Goal: Transaction & Acquisition: Purchase product/service

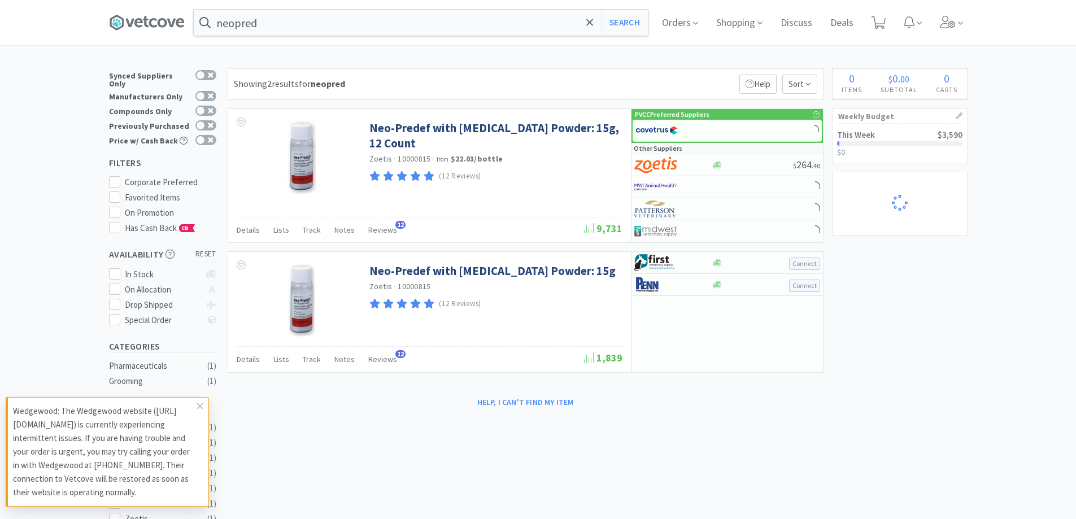
select select "6"
select select "1"
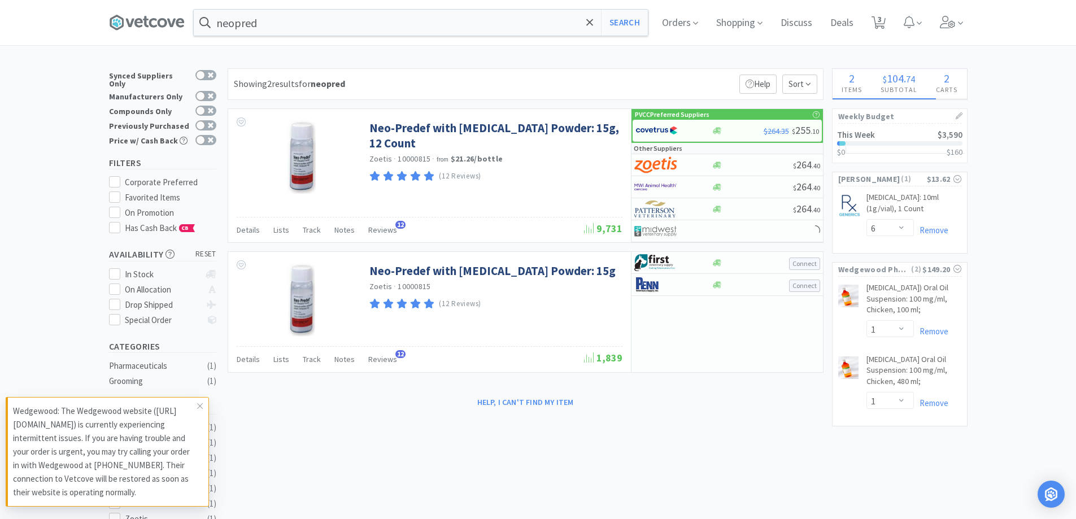
select select "50"
select select "3"
select select "4"
select select "1"
select select "6"
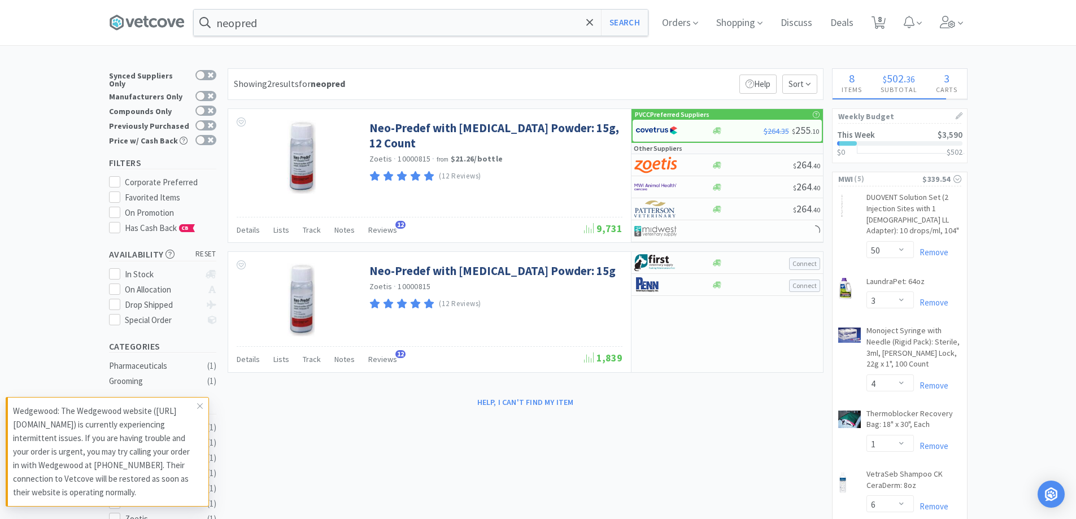
select select "1"
select select "50"
select select "1"
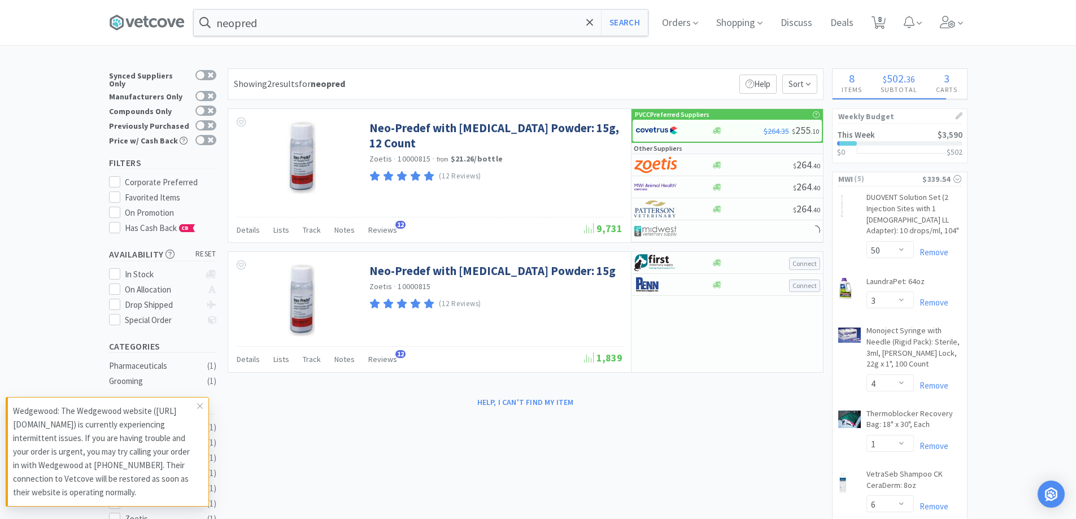
select select "4"
select select "2"
select select "4"
select select "1"
select select "2"
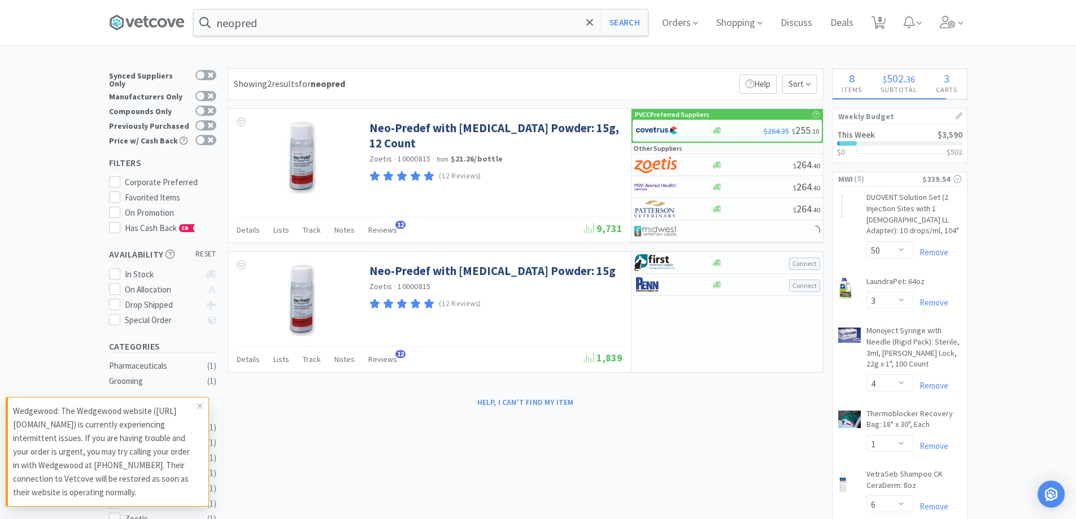
select select "3"
select select "1"
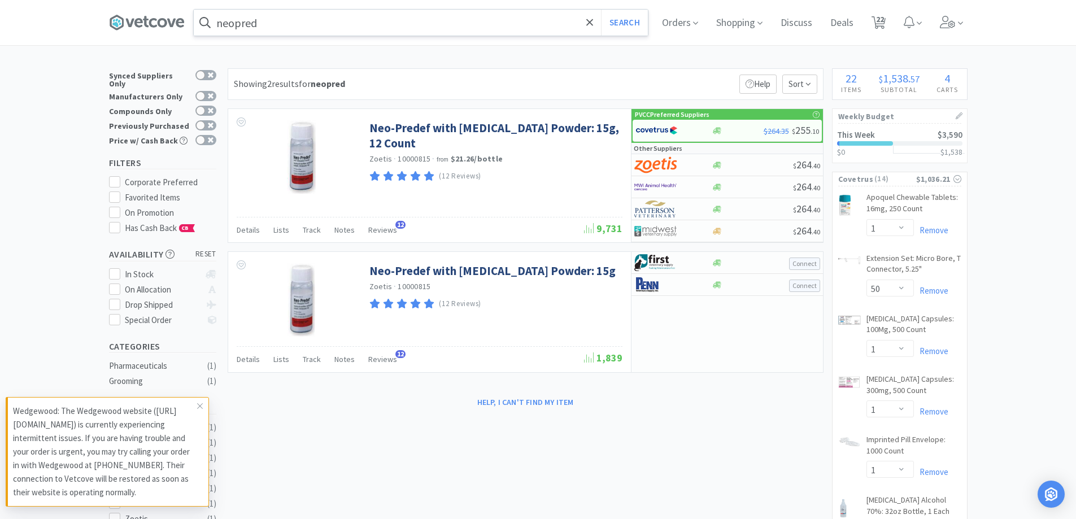
click at [295, 30] on input "neopred" at bounding box center [421, 23] width 454 height 26
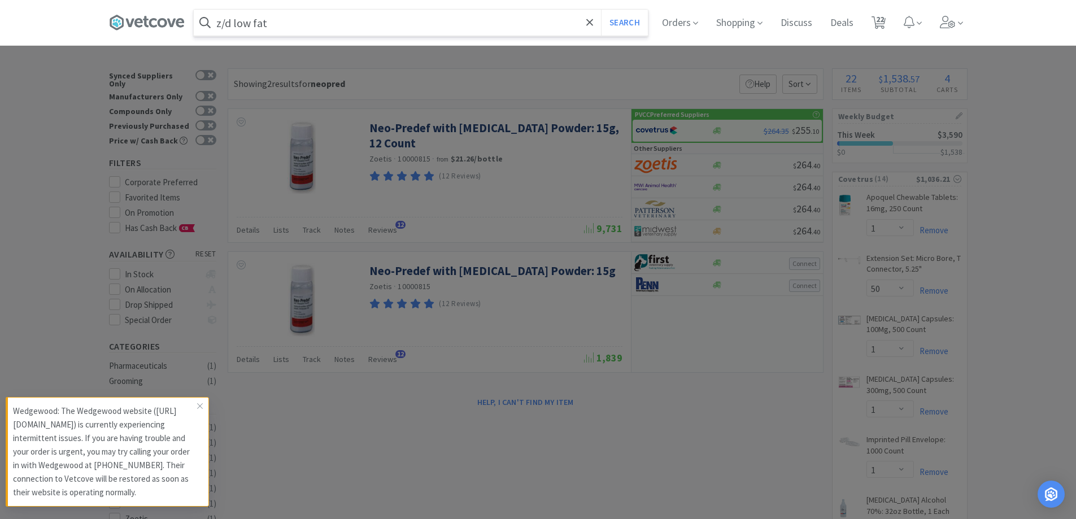
click at [601, 10] on button "Search" at bounding box center [624, 23] width 47 height 26
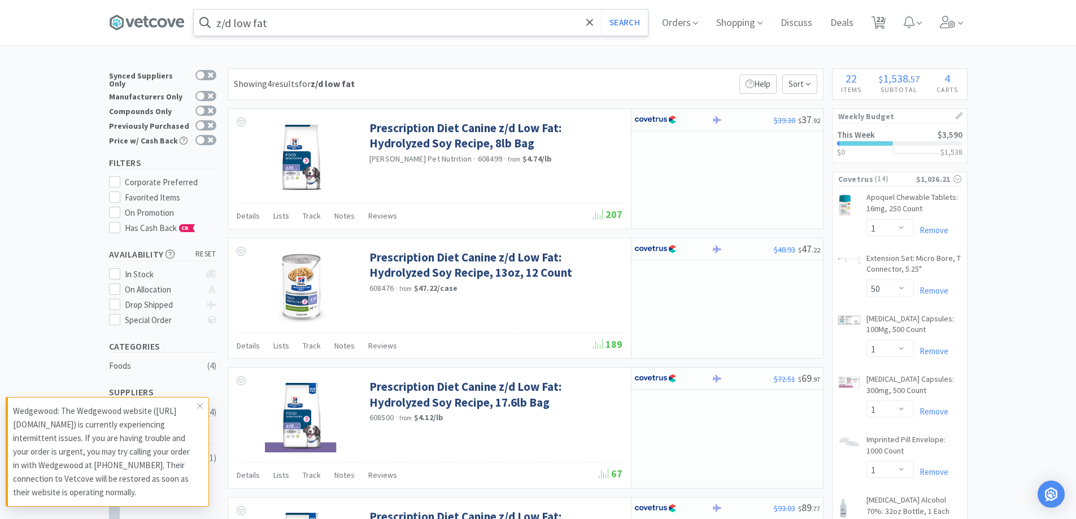
click at [366, 21] on input "z/d low fat" at bounding box center [421, 23] width 454 height 26
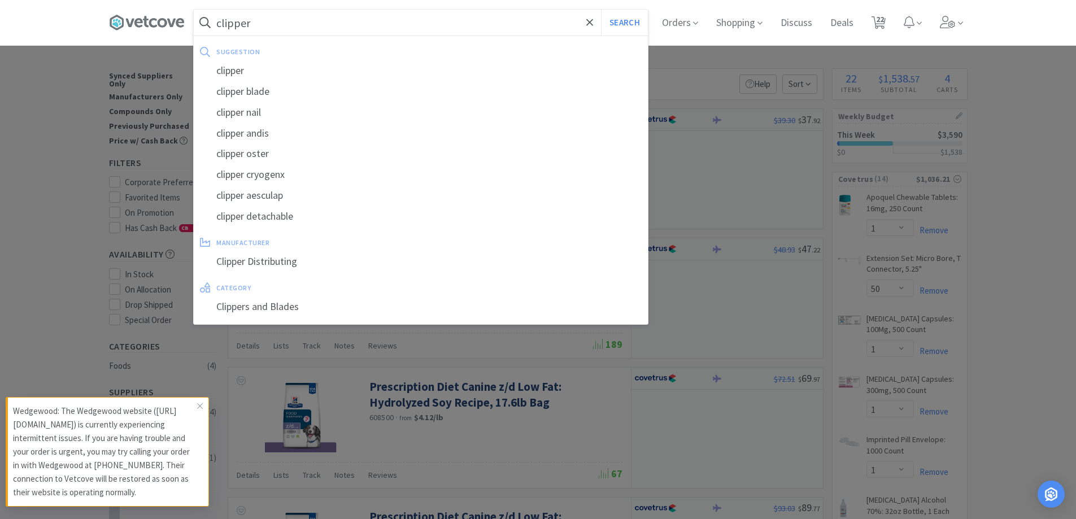
type input "clipper"
click at [601, 10] on button "Search" at bounding box center [624, 23] width 47 height 26
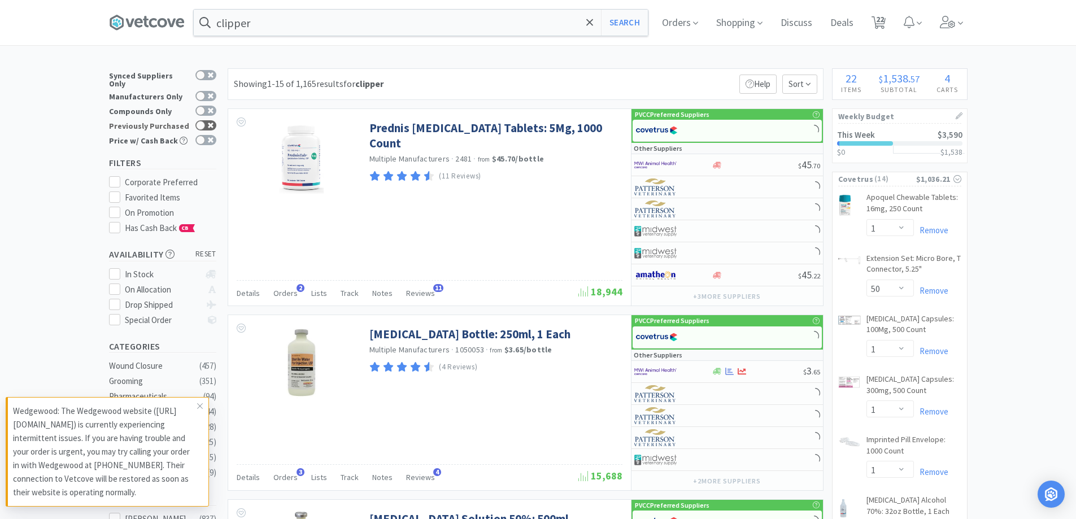
click at [210, 123] on div at bounding box center [205, 125] width 21 height 10
checkbox input "true"
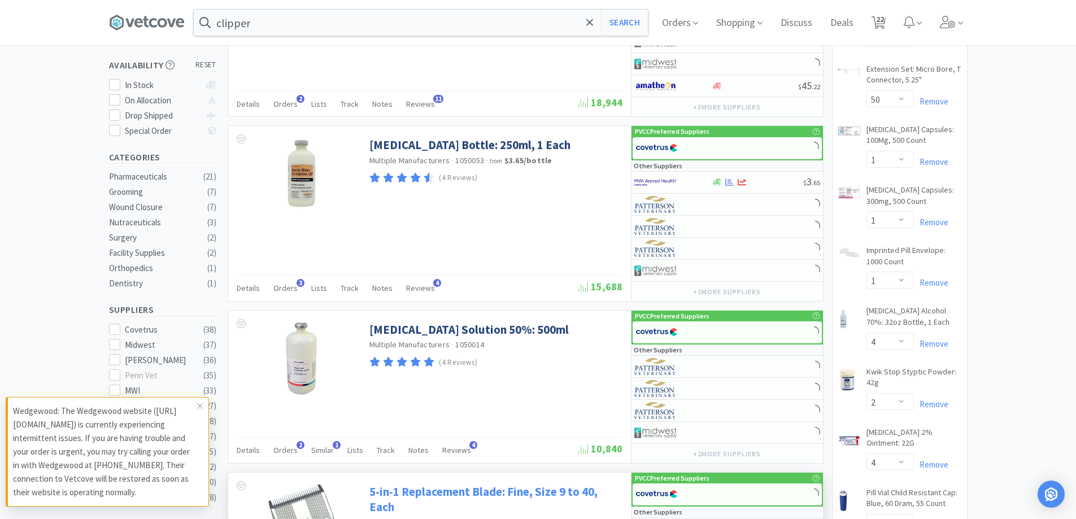
scroll to position [395, 0]
